Goal: Find specific page/section: Find specific page/section

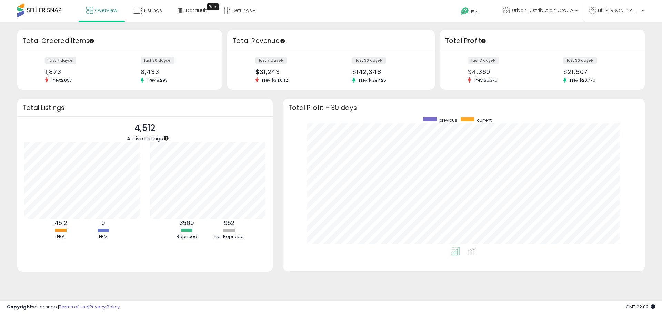
scroll to position [130, 348]
click at [180, 6] on link "DataHub Beta" at bounding box center [193, 10] width 40 height 21
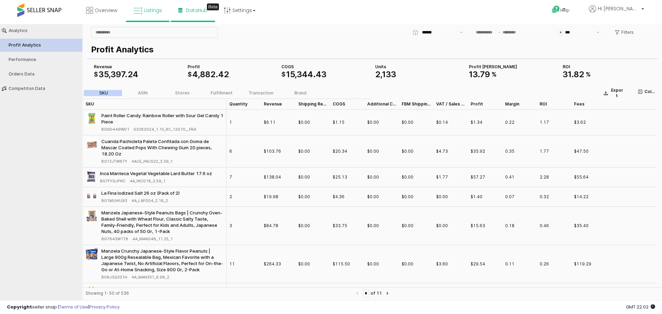
click at [142, 12] on icon at bounding box center [137, 11] width 9 height 9
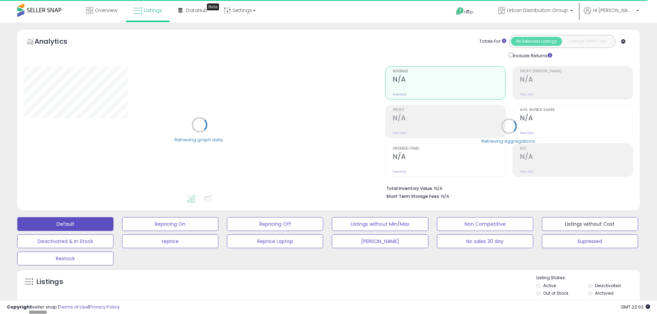
drag, startPoint x: 614, startPoint y: 227, endPoint x: 609, endPoint y: 197, distance: 30.8
click at [615, 227] on button "Listings without Cost" at bounding box center [589, 224] width 96 height 14
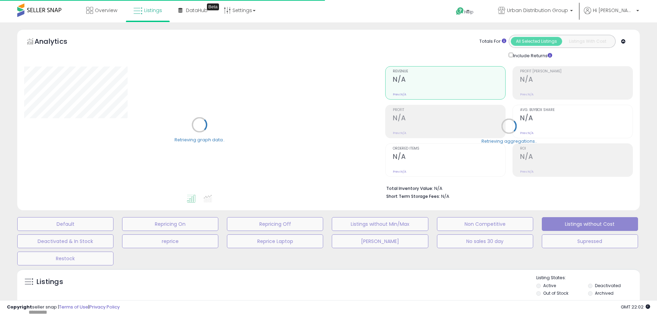
select select "**"
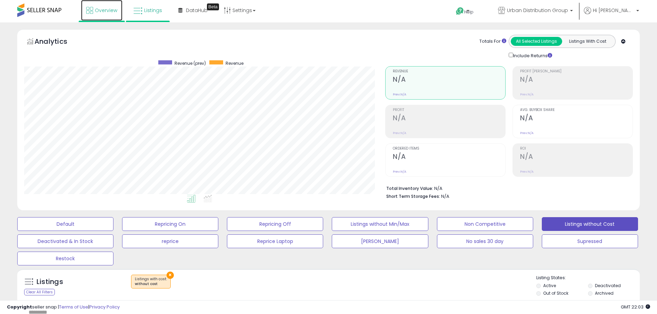
click at [112, 1] on link "Overview" at bounding box center [101, 10] width 41 height 21
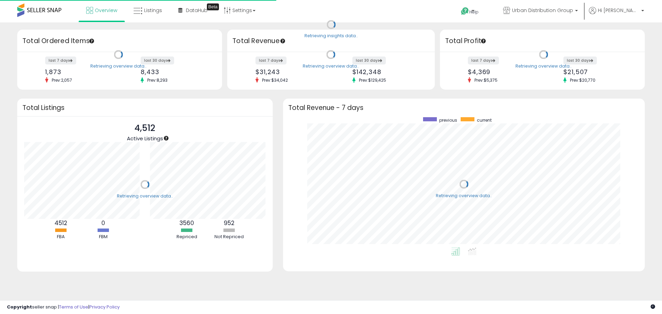
scroll to position [130, 348]
